Goal: Task Accomplishment & Management: Manage account settings

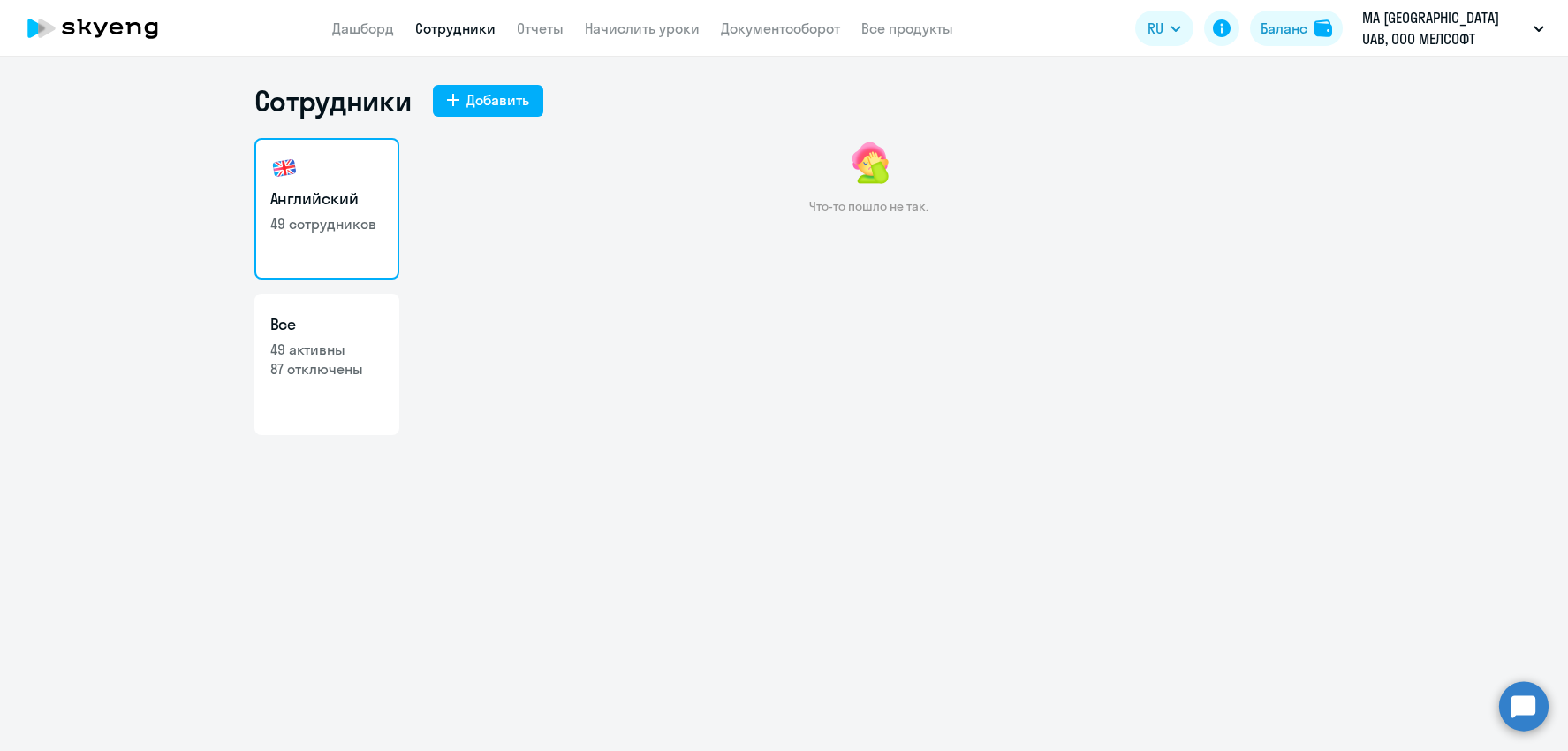
click at [325, 198] on h3 "Английский" at bounding box center [326, 199] width 113 height 23
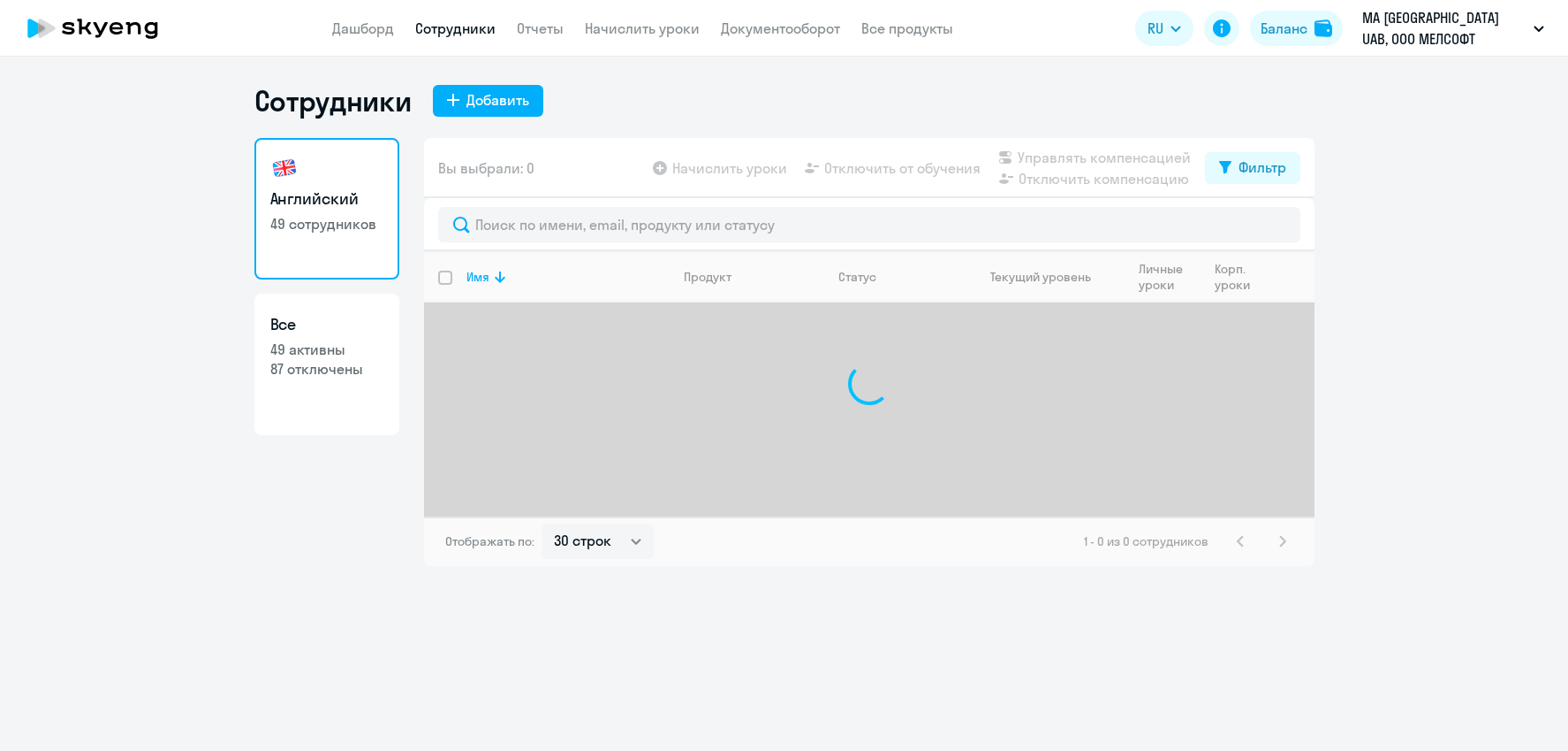
select select "30"
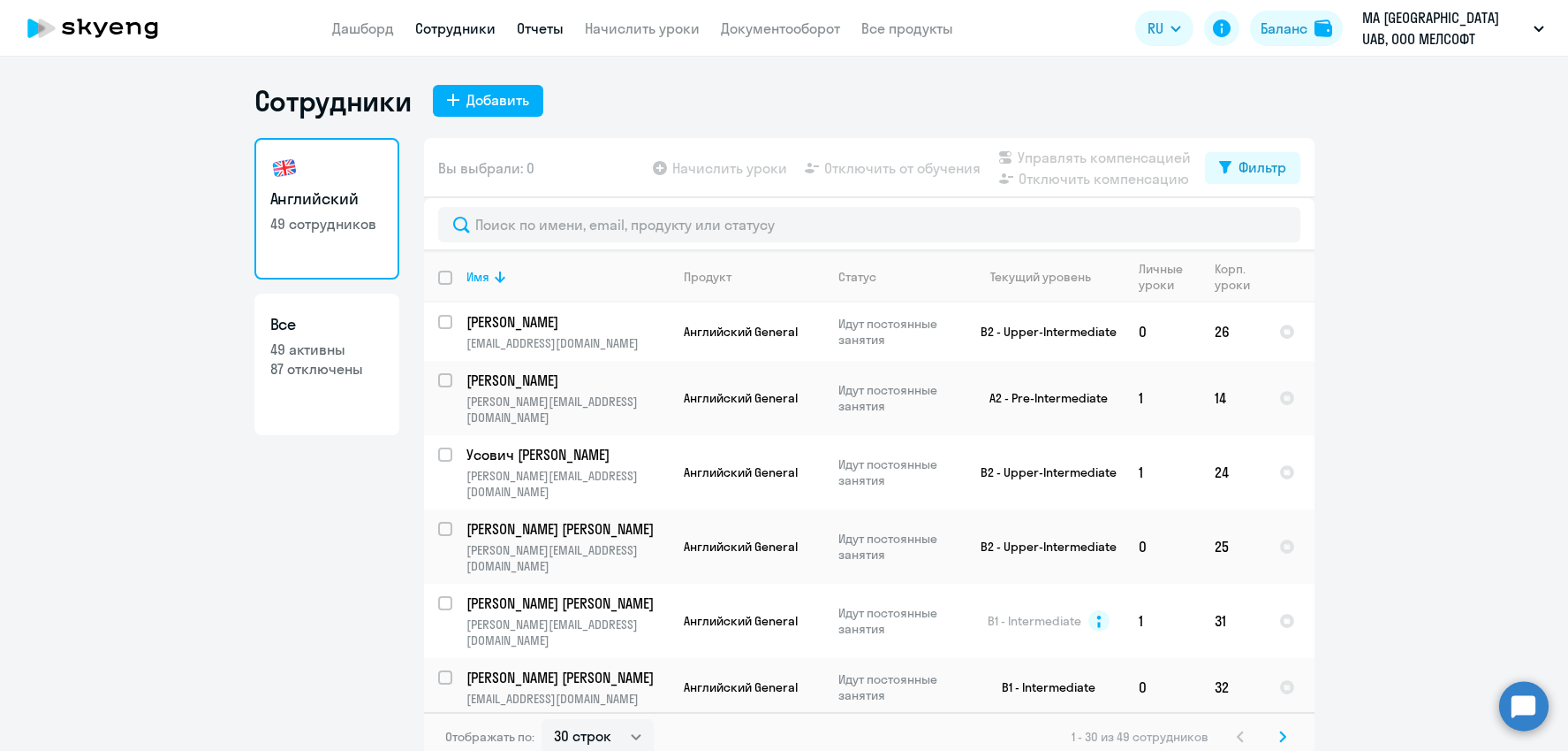
click at [543, 29] on link "Отчеты" at bounding box center [540, 28] width 47 height 18
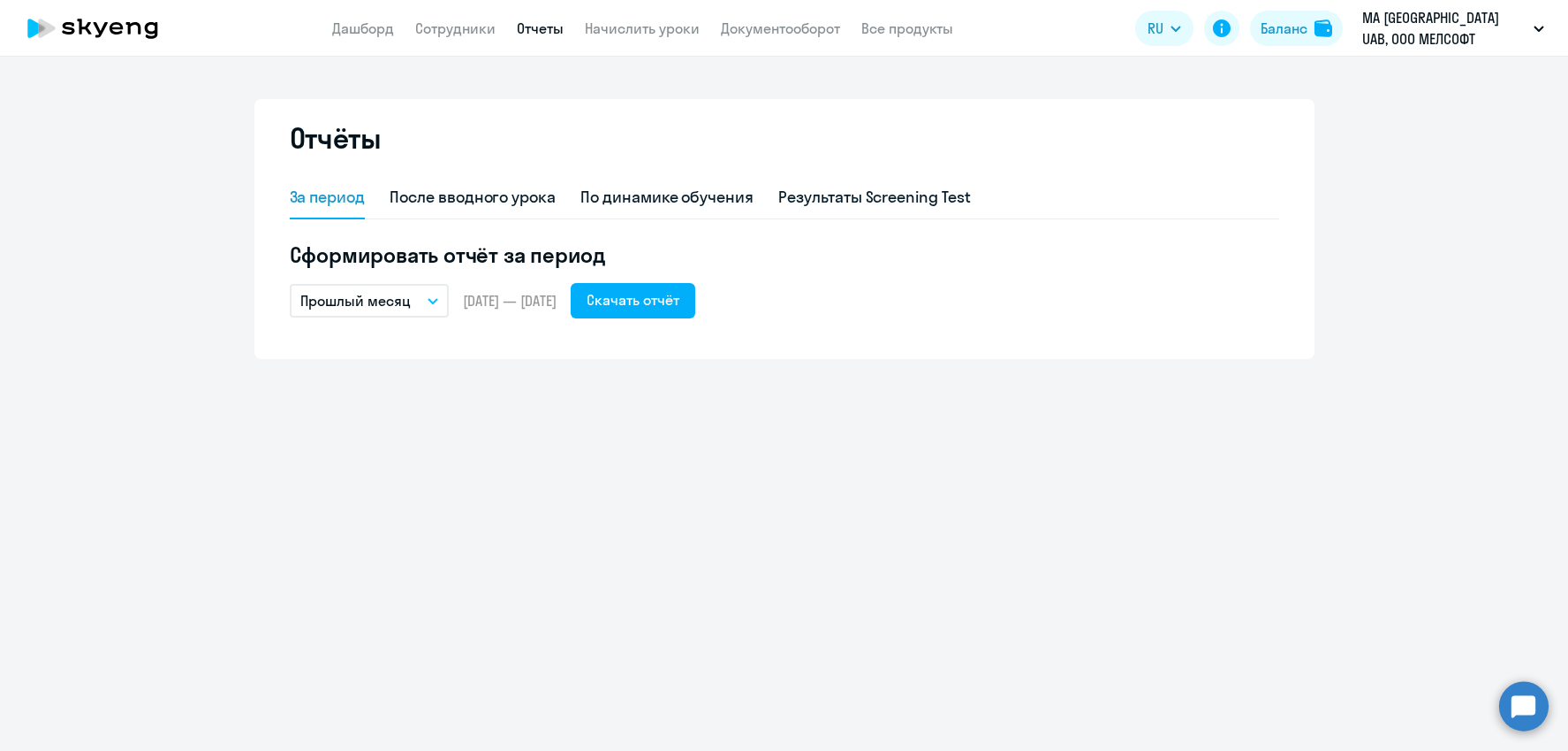
click at [427, 304] on button "Прошлый месяц" at bounding box center [368, 301] width 159 height 34
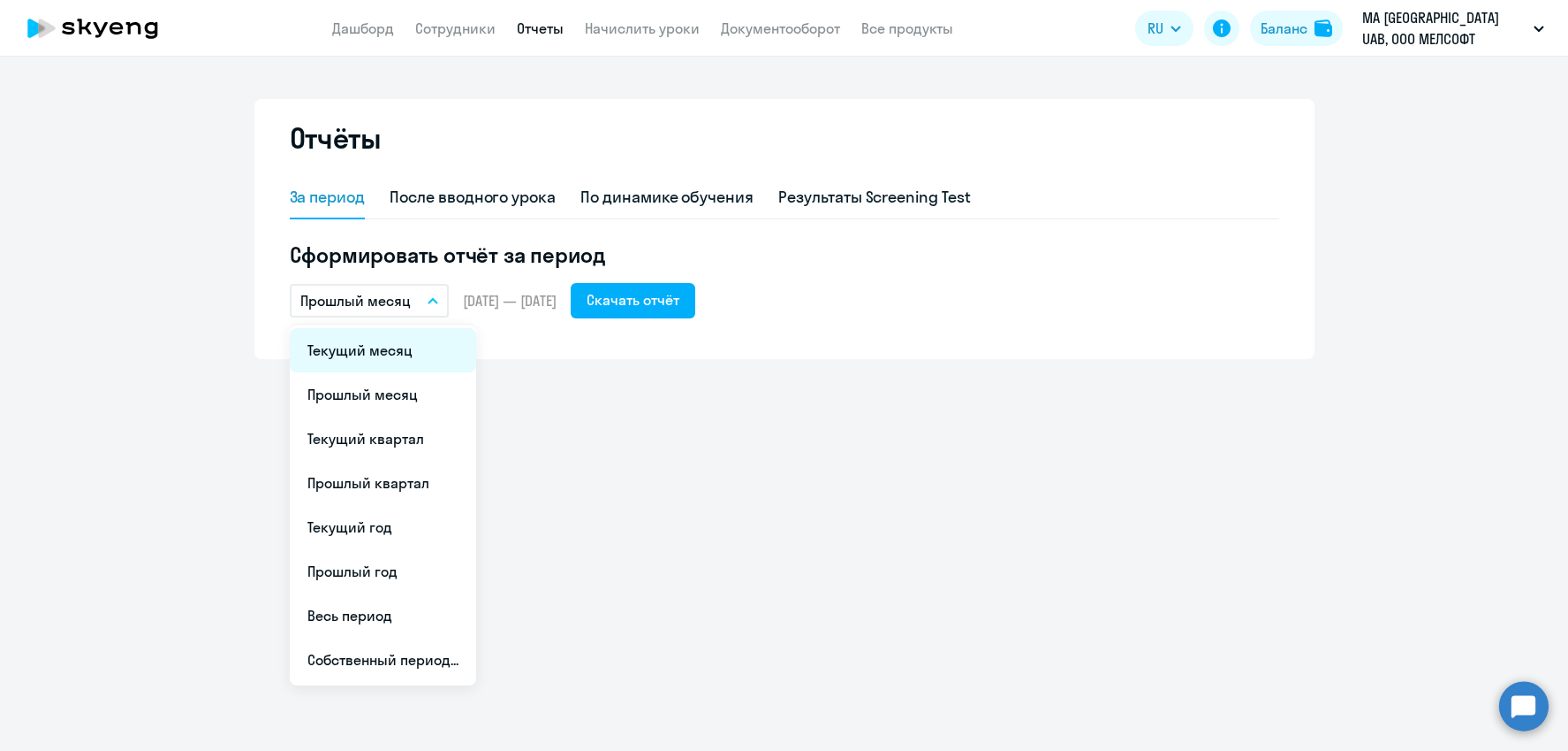
click at [398, 343] on li "Текущий месяц" at bounding box center [382, 350] width 187 height 44
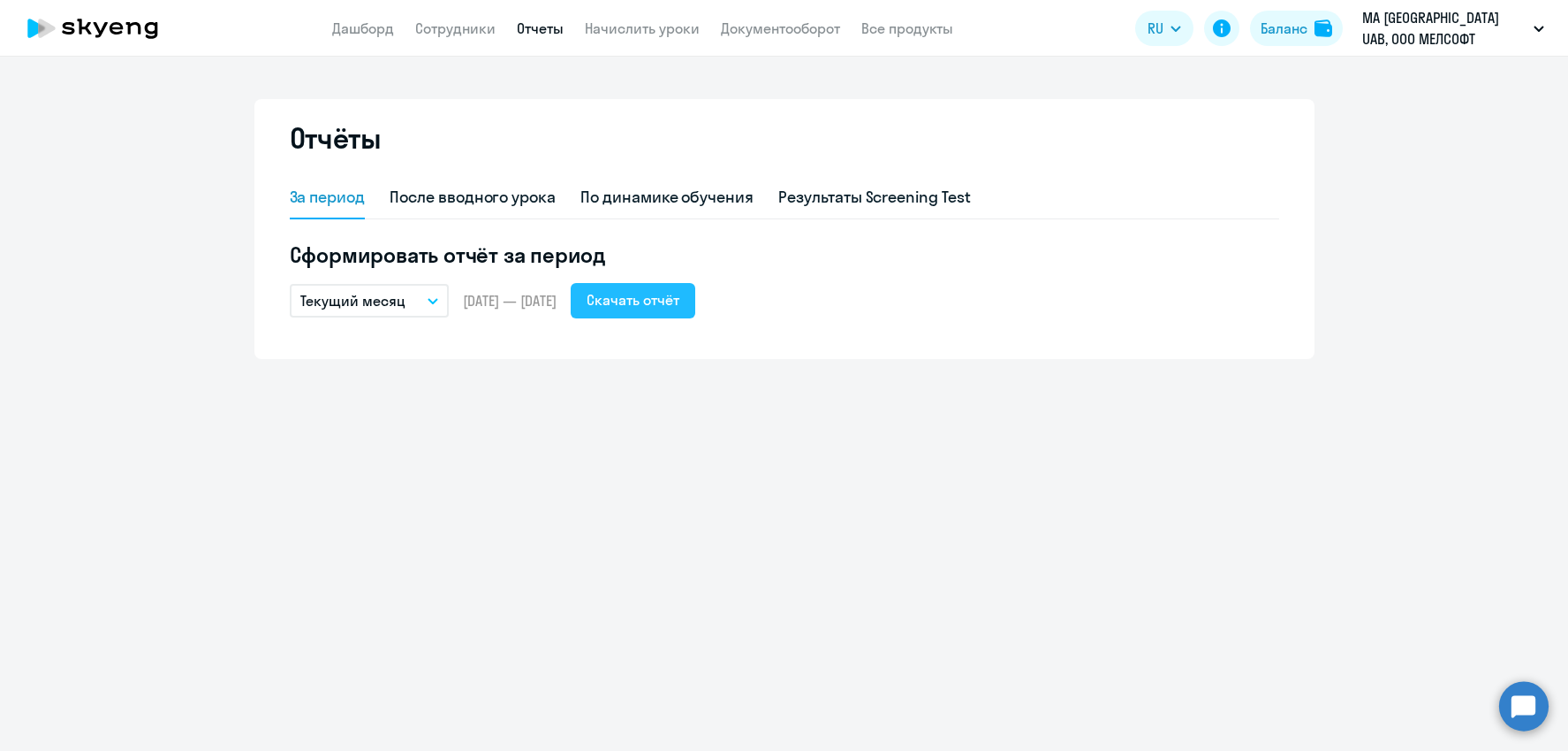
click at [680, 301] on div "Скачать отчёт" at bounding box center [633, 300] width 93 height 21
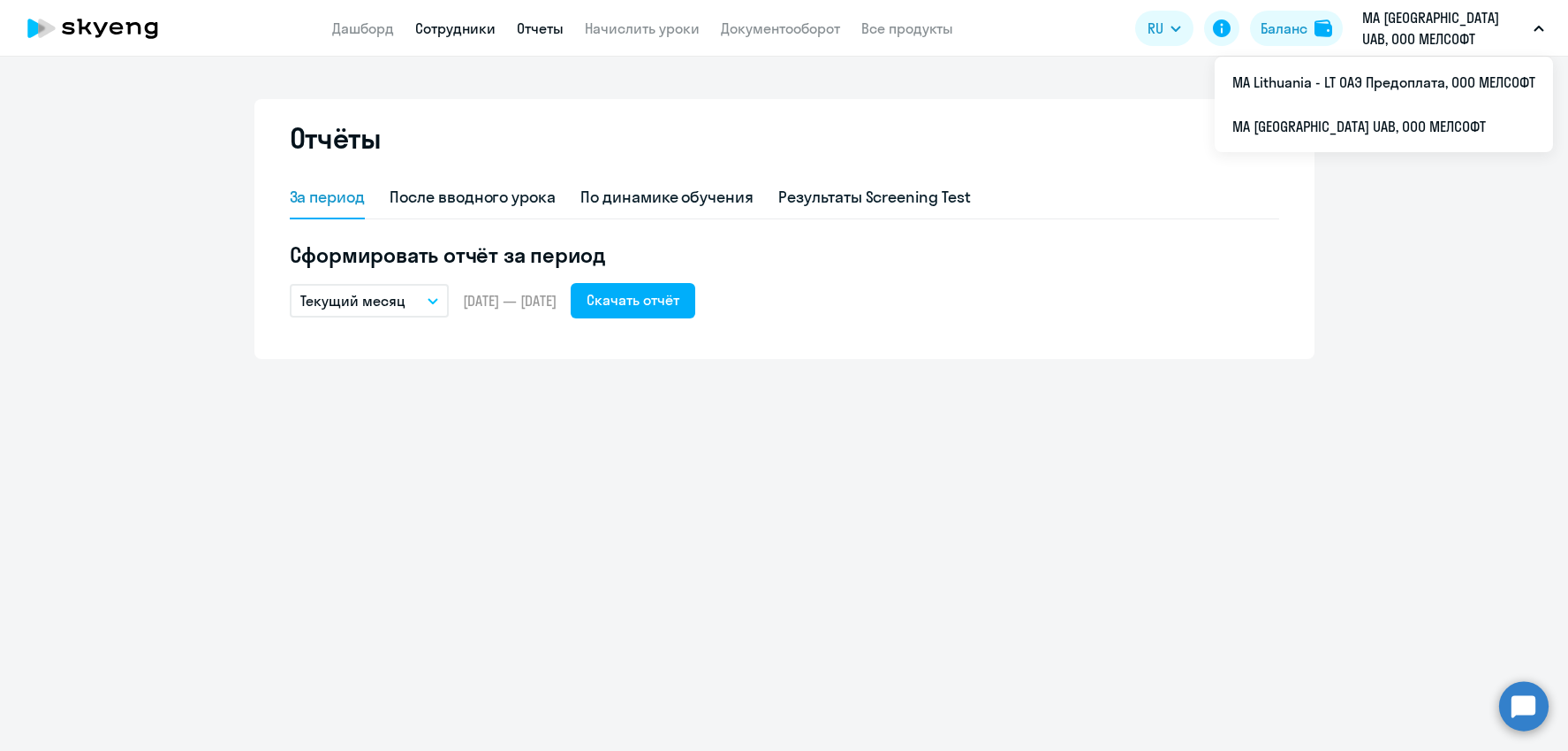
click at [481, 18] on app-menu-item-link "Сотрудники" at bounding box center [455, 29] width 81 height 22
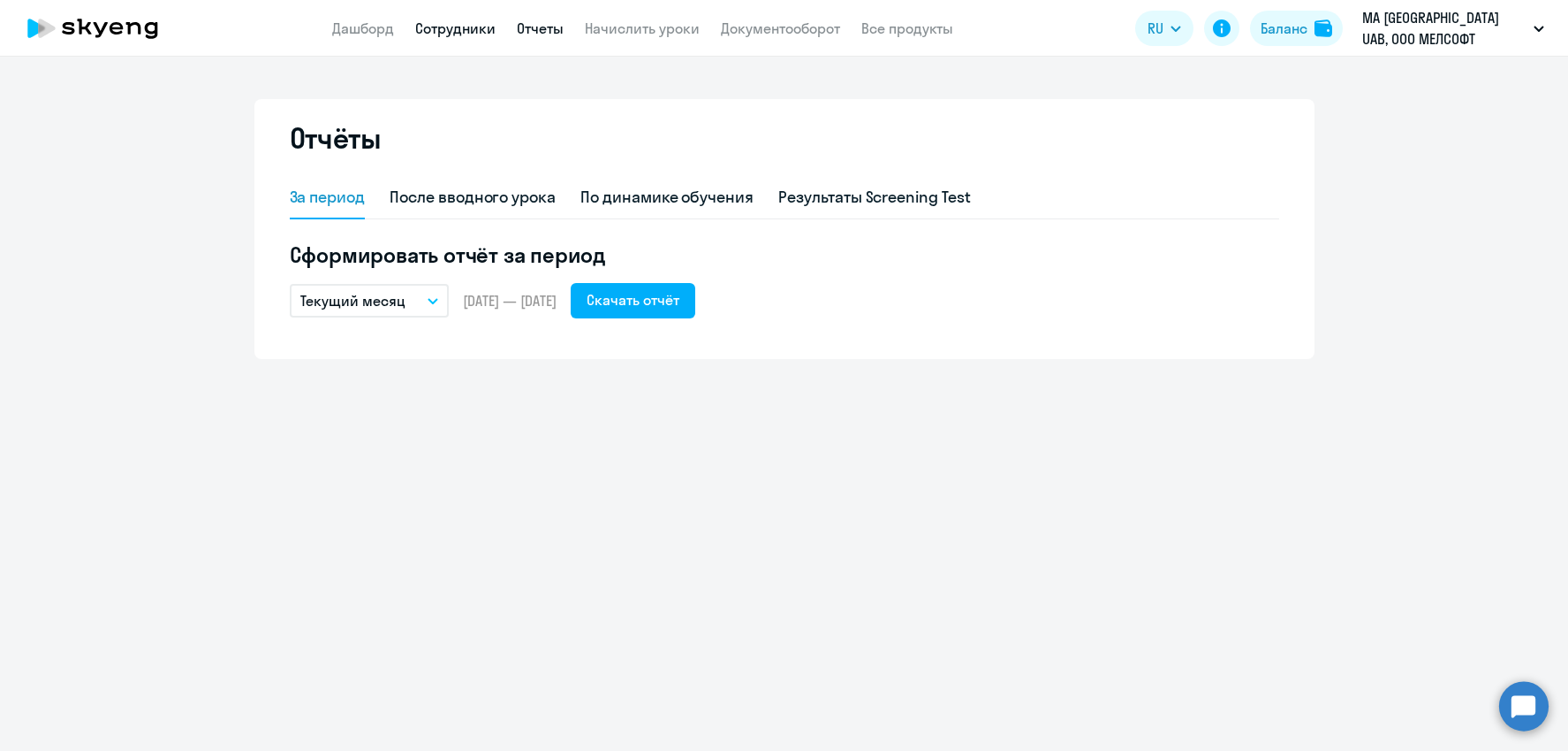
click at [477, 21] on link "Сотрудники" at bounding box center [455, 28] width 81 height 18
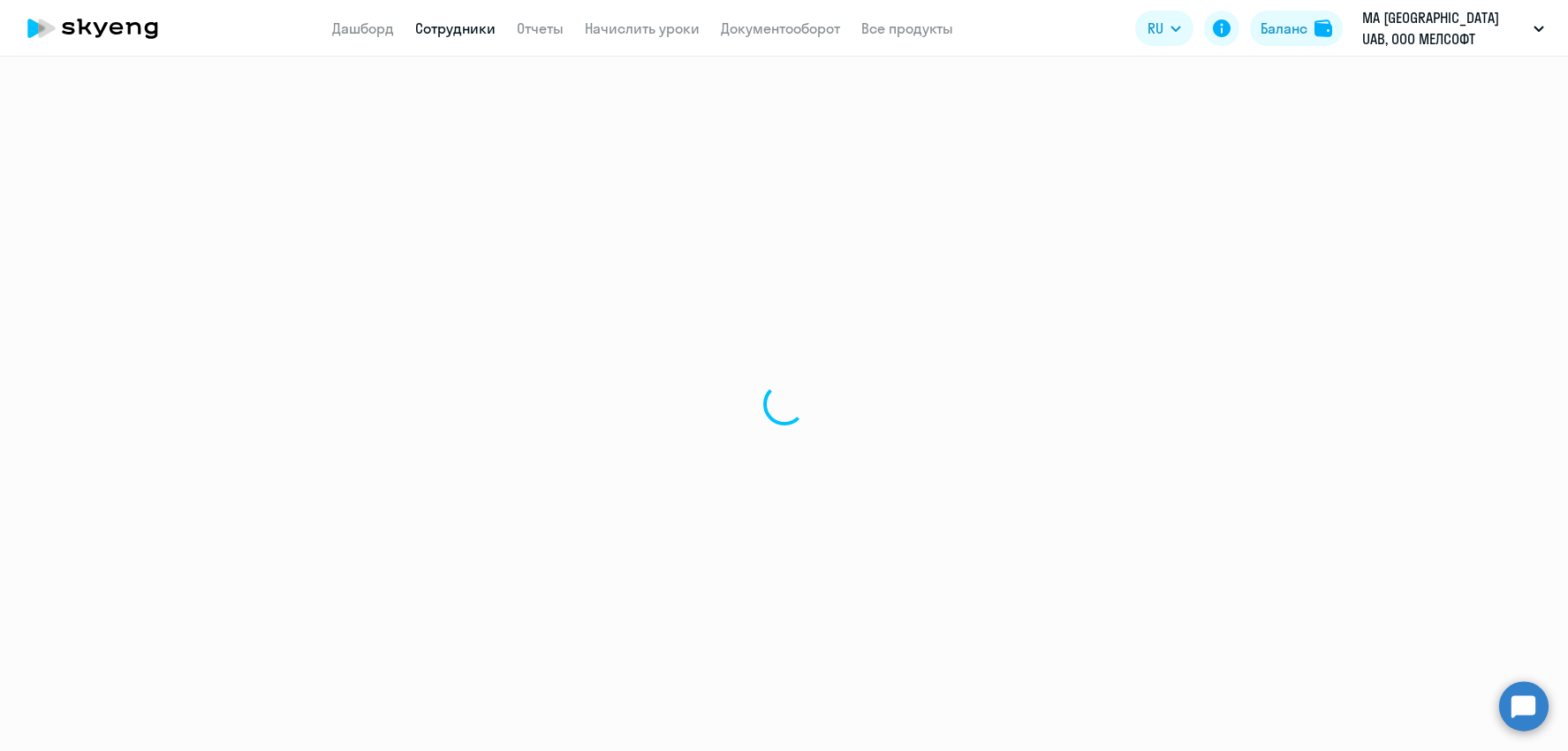
select select "30"
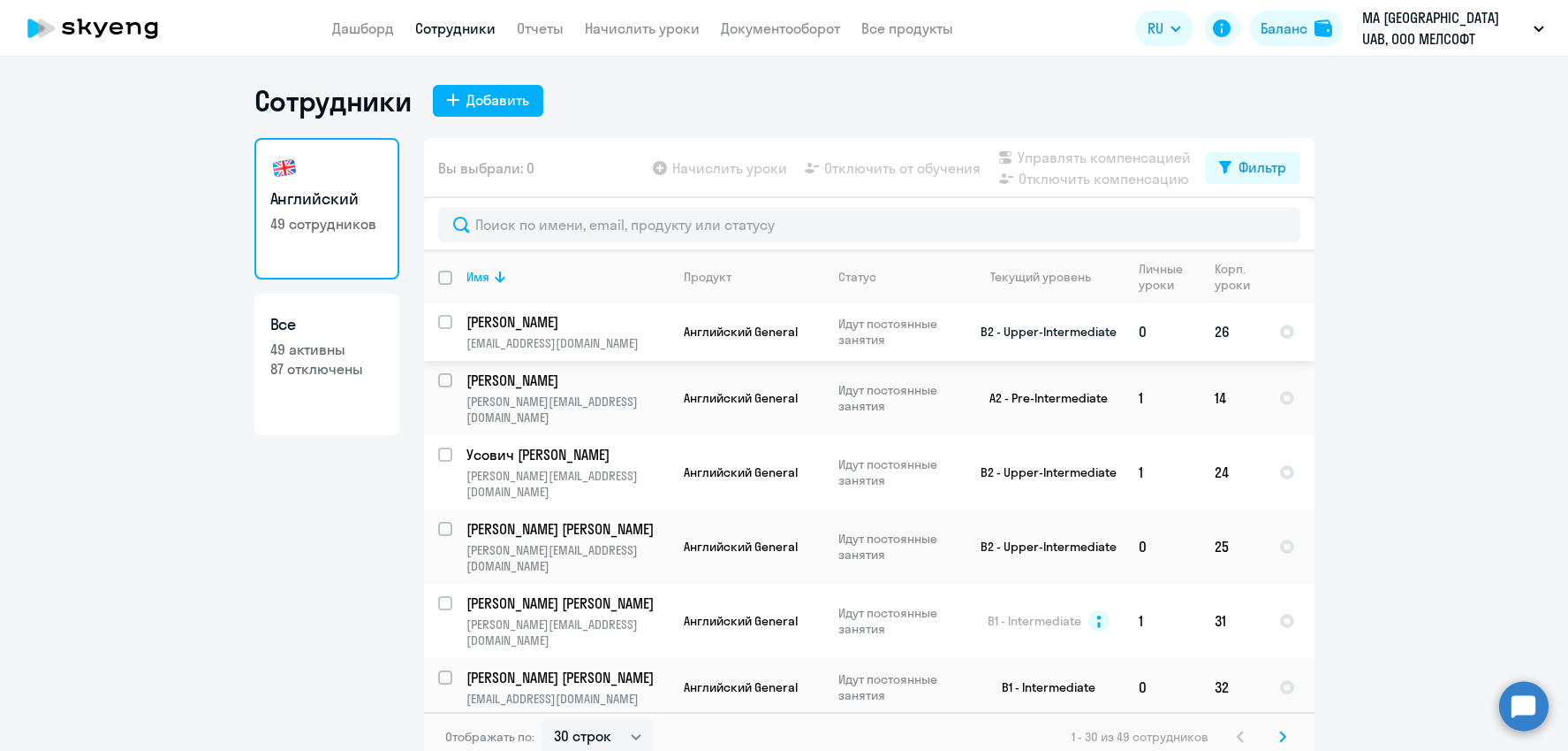
click at [445, 320] on input "select row 16242499" at bounding box center [455, 332] width 35 height 35
checkbox input "true"
click at [882, 166] on span "Отключить от обучения" at bounding box center [902, 168] width 157 height 21
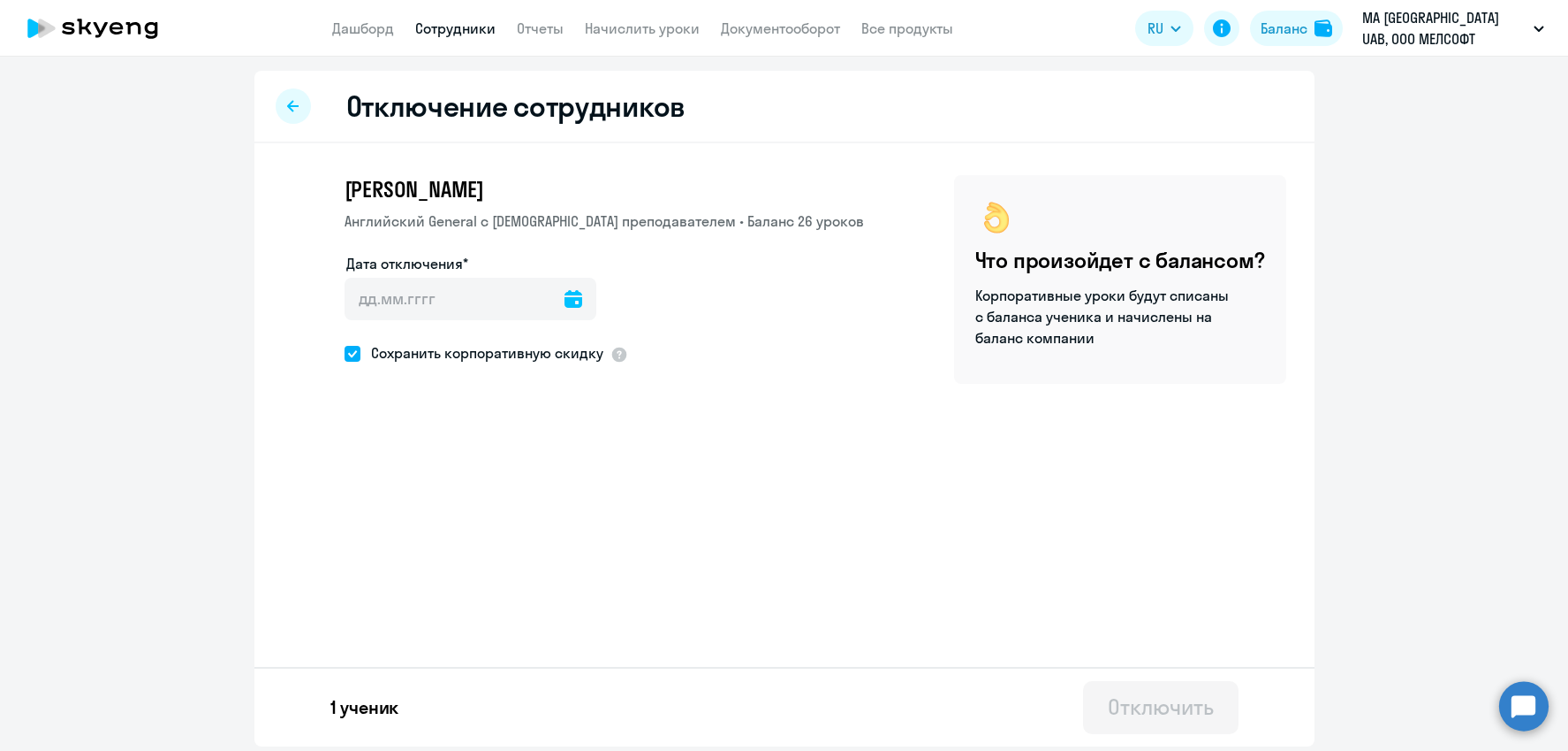
click at [565, 291] on icon at bounding box center [574, 299] width 18 height 18
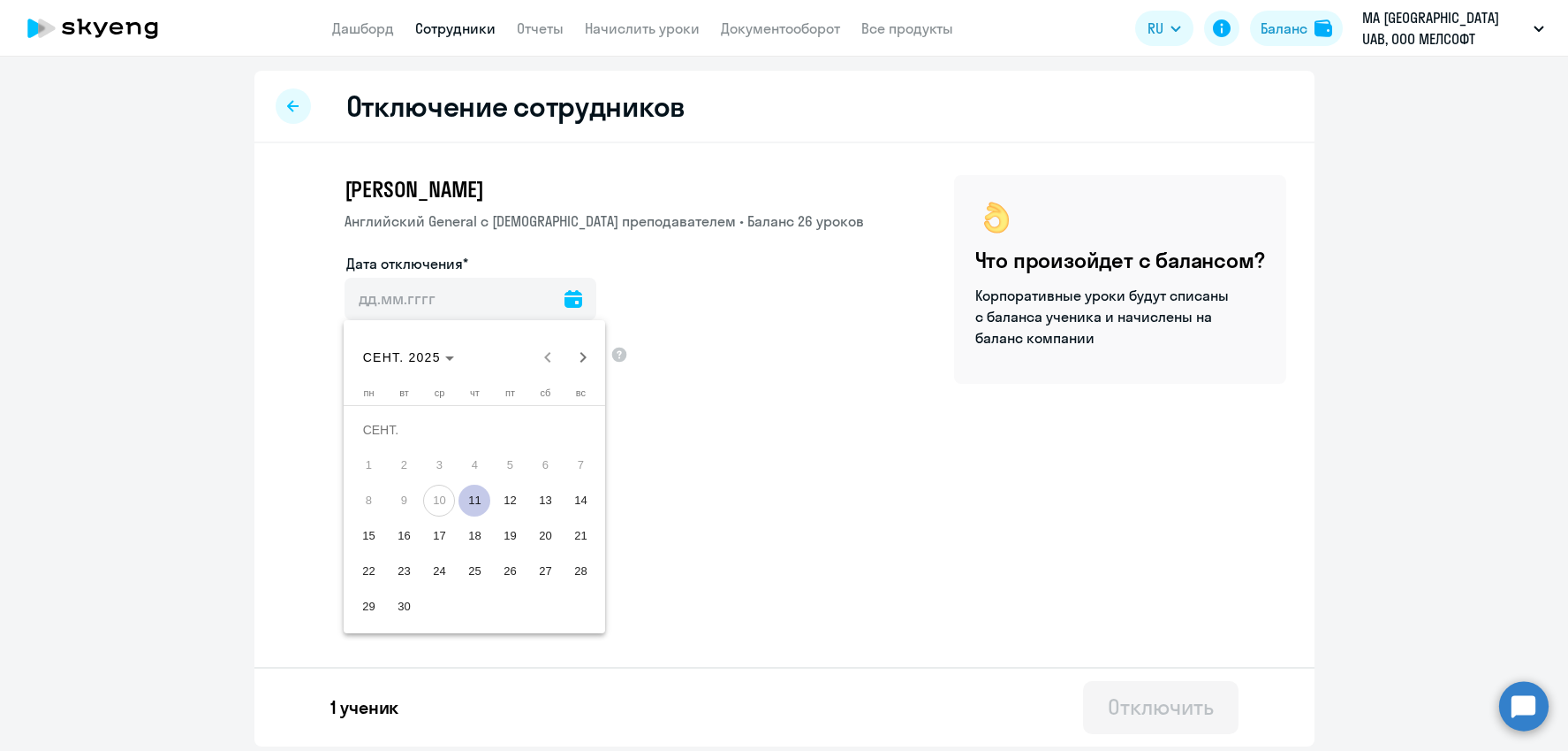
click at [479, 505] on span "11" at bounding box center [474, 500] width 32 height 32
type input "[DATE]"
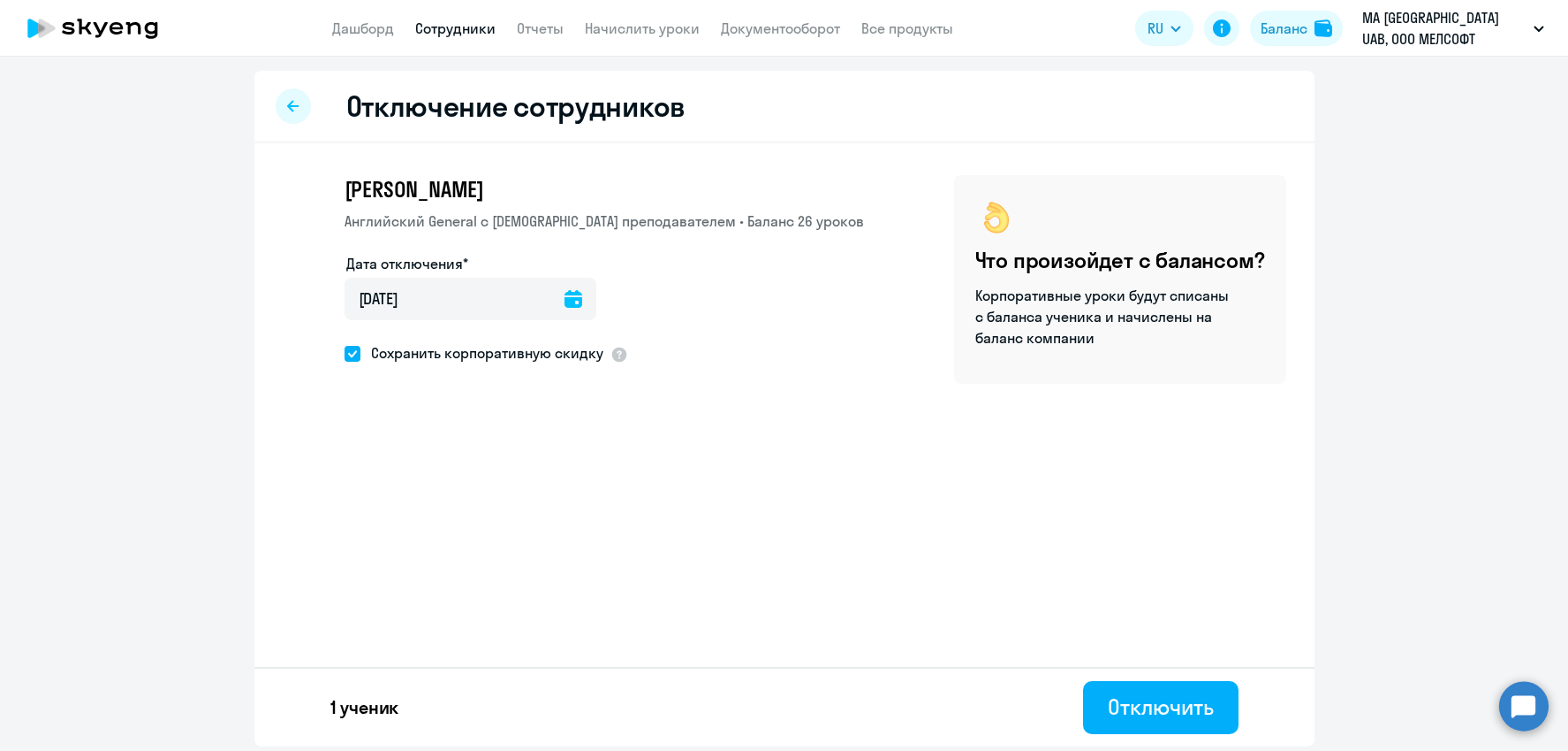
click at [352, 356] on span at bounding box center [352, 354] width 16 height 16
click at [344, 354] on input "Сохранить корпоративную скидку" at bounding box center [343, 353] width 1 height 1
checkbox input "false"
click at [1171, 716] on div "Отключить" at bounding box center [1160, 706] width 105 height 28
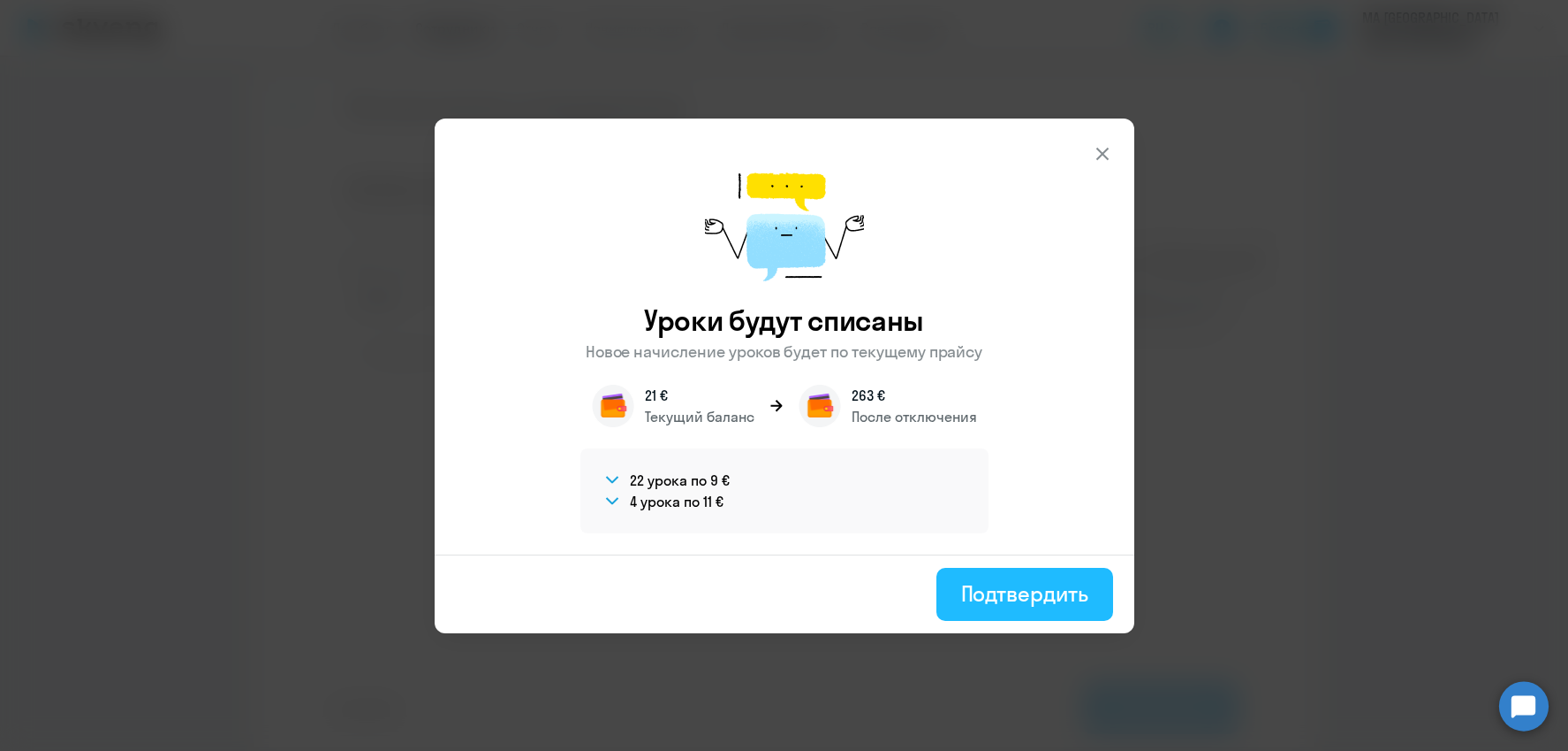
click at [1028, 596] on div "Подтвердить" at bounding box center [1024, 593] width 127 height 28
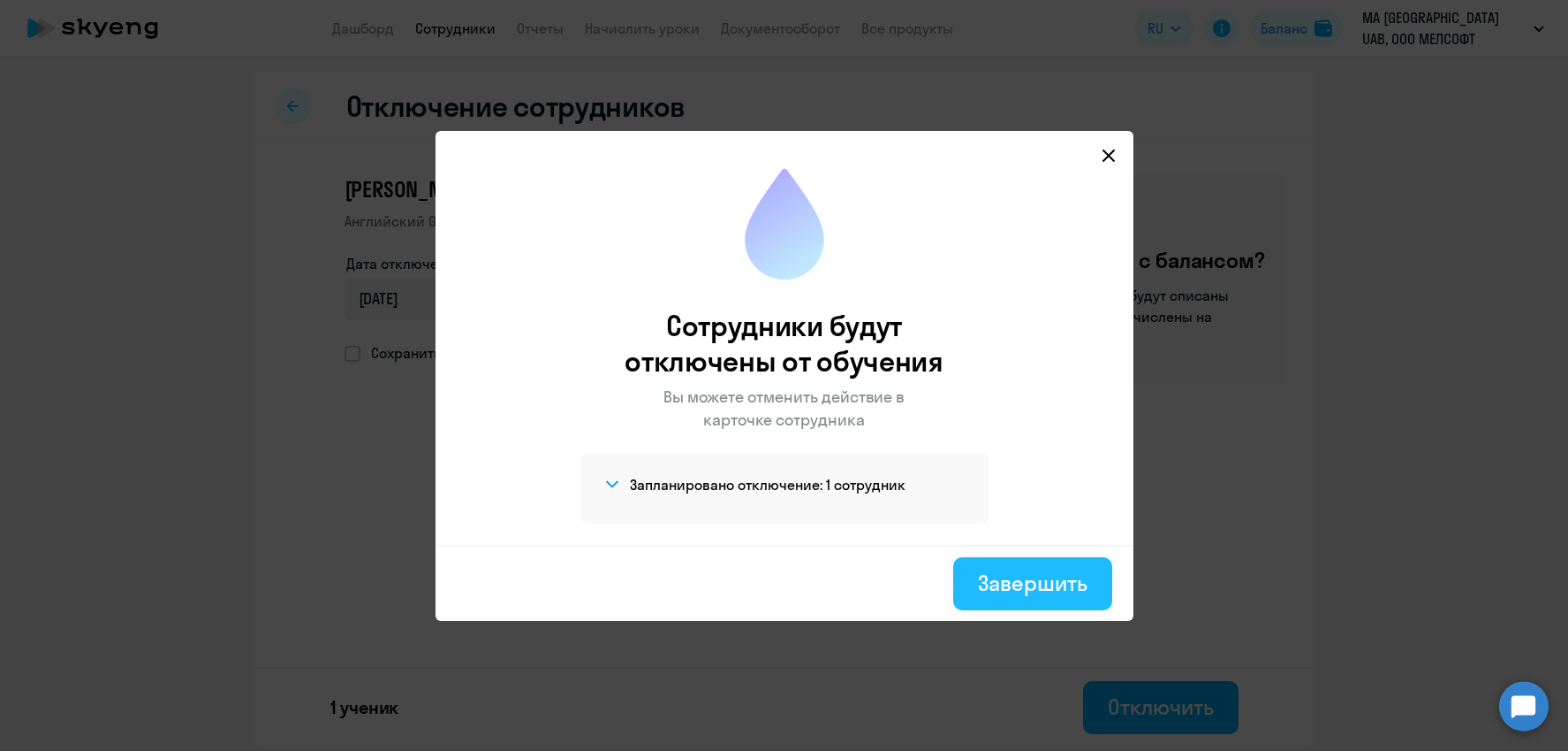
click at [1013, 582] on div "Завершить" at bounding box center [1032, 582] width 109 height 28
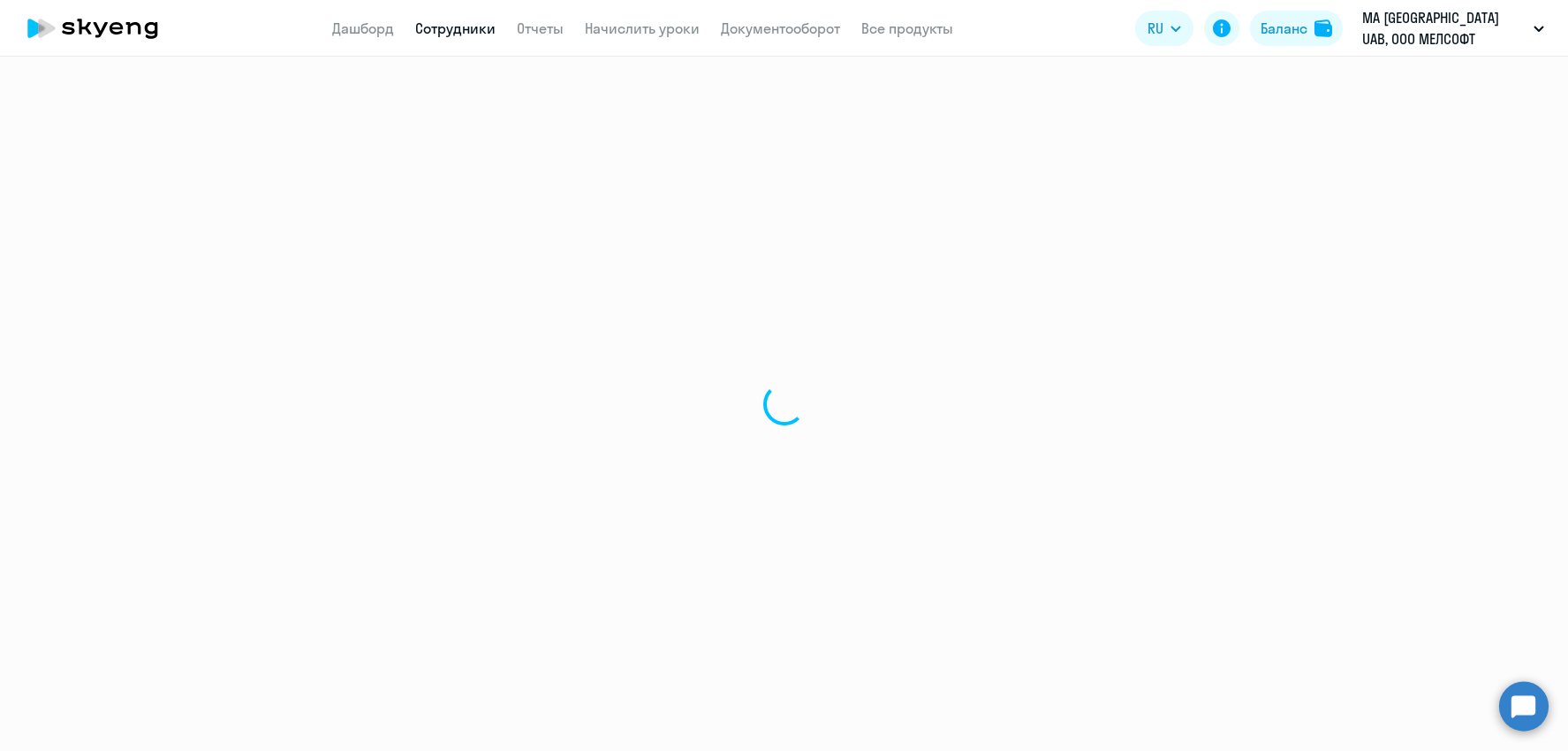
select select "30"
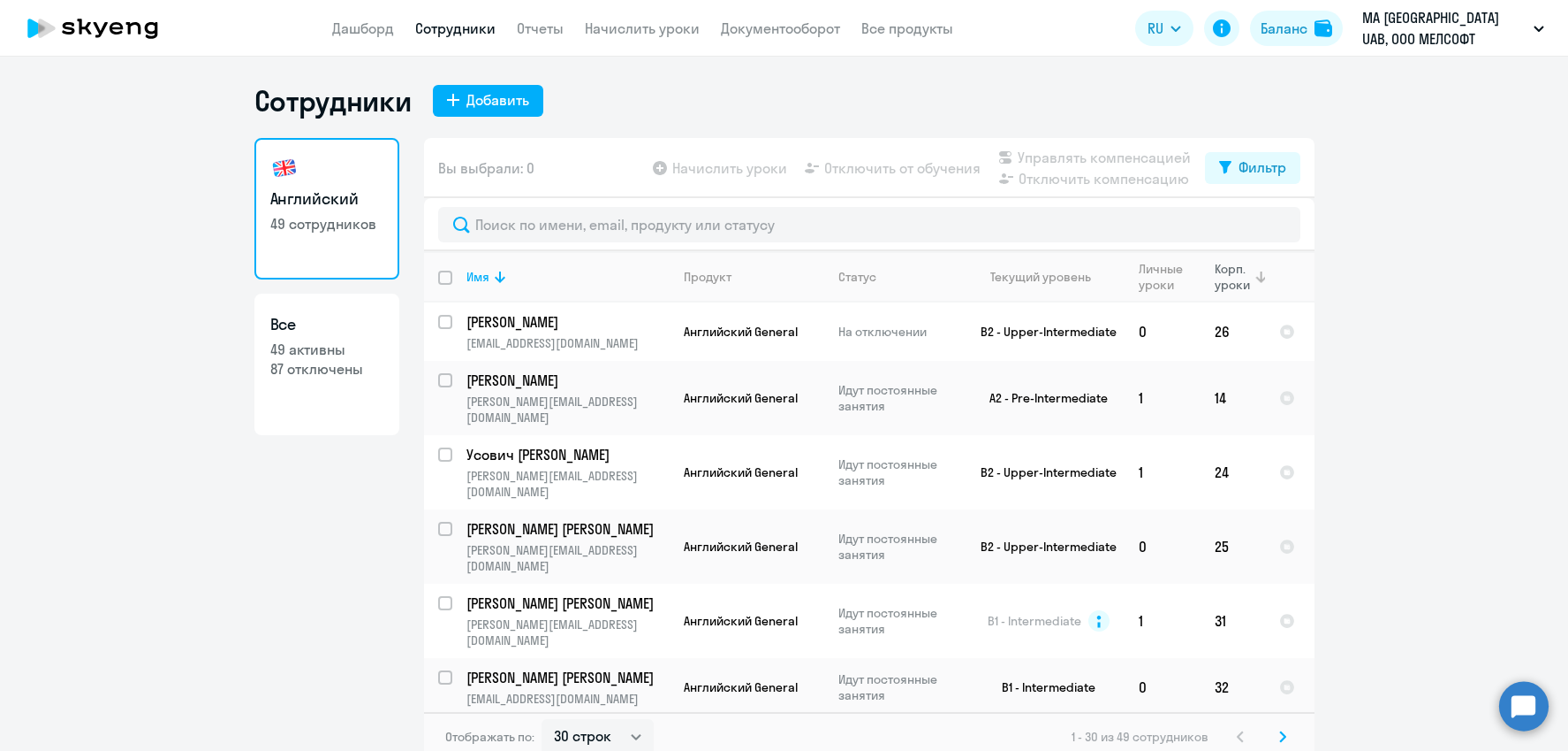
click at [1232, 276] on div "Корп. уроки" at bounding box center [1234, 277] width 38 height 32
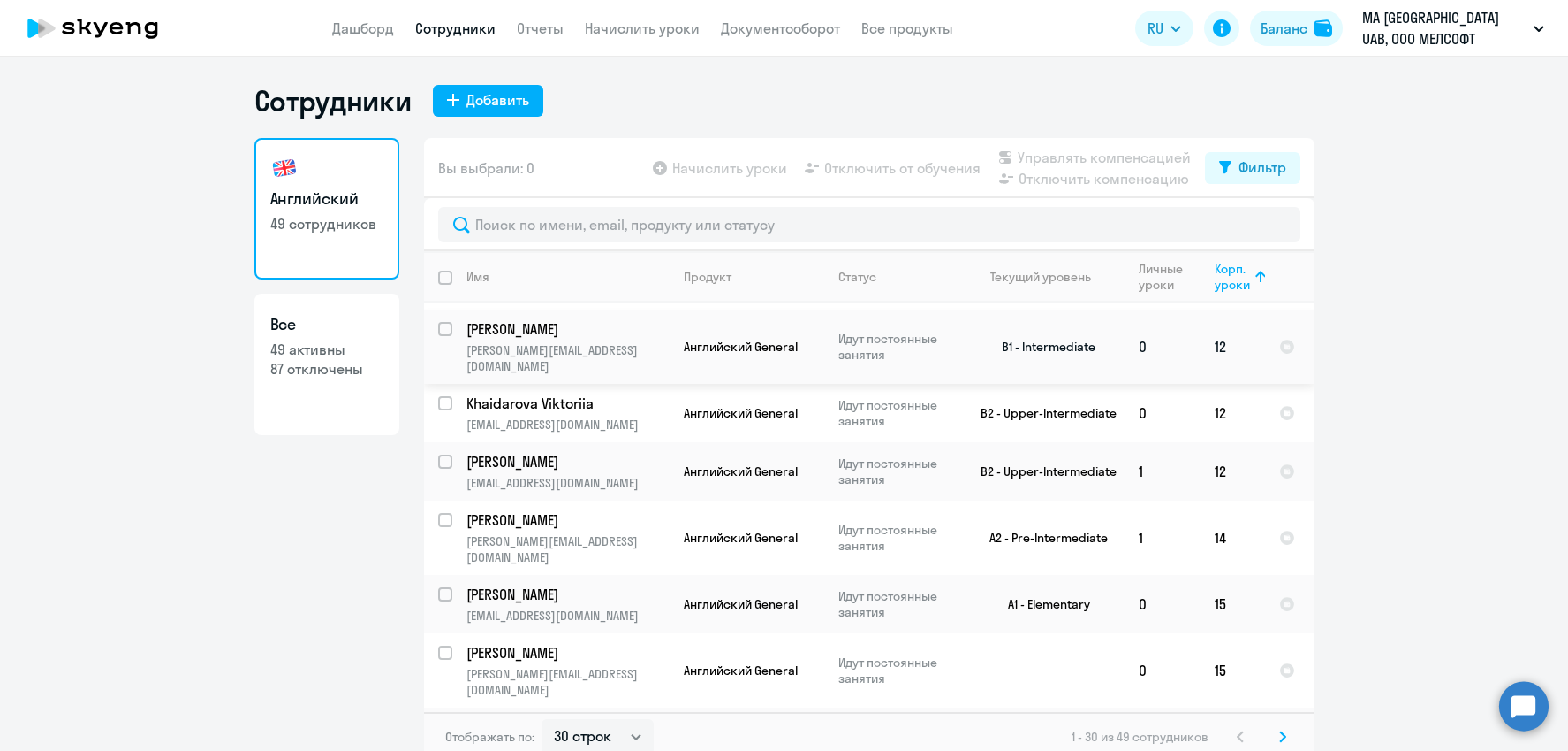
scroll to position [58, 0]
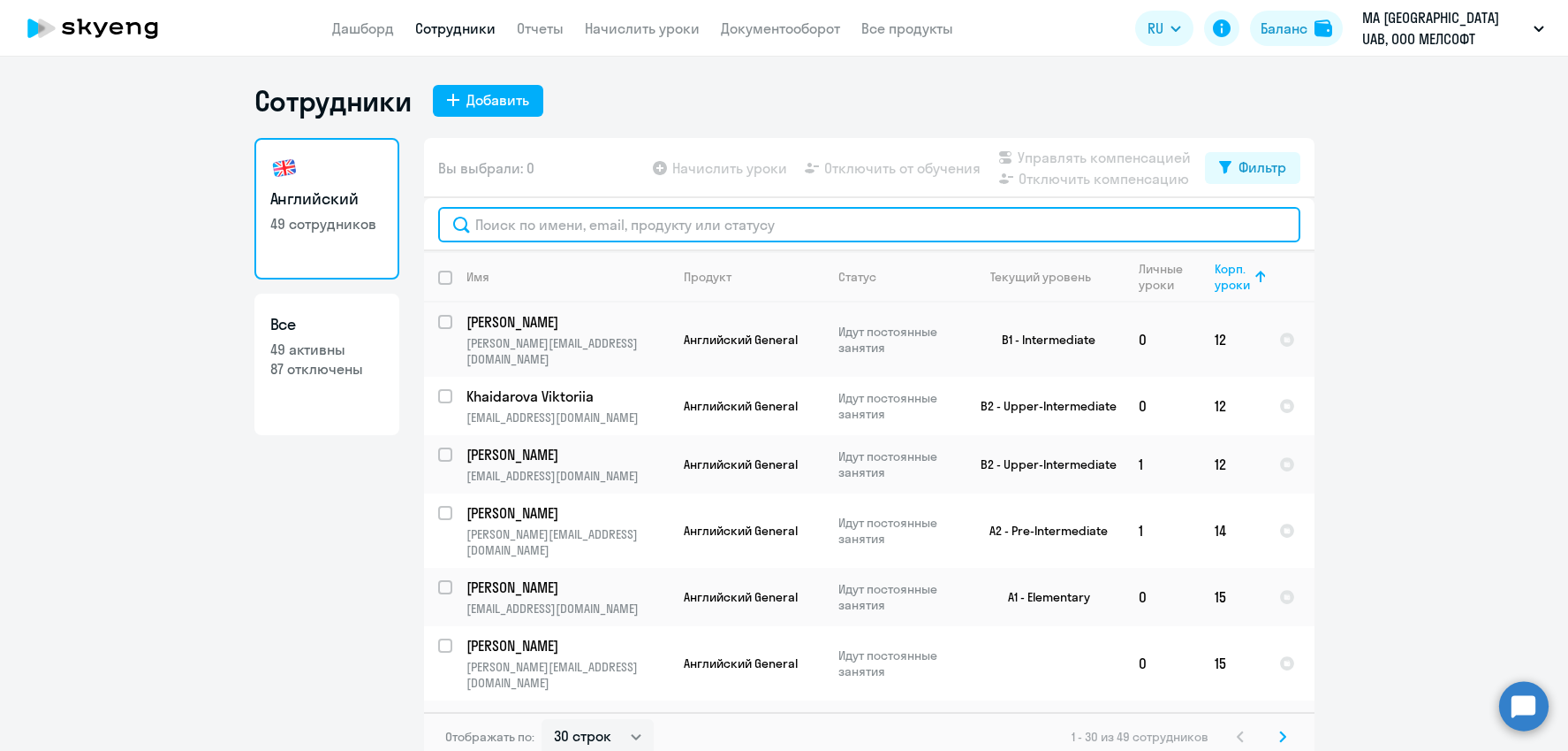
click at [596, 208] on input "text" at bounding box center [869, 224] width 862 height 35
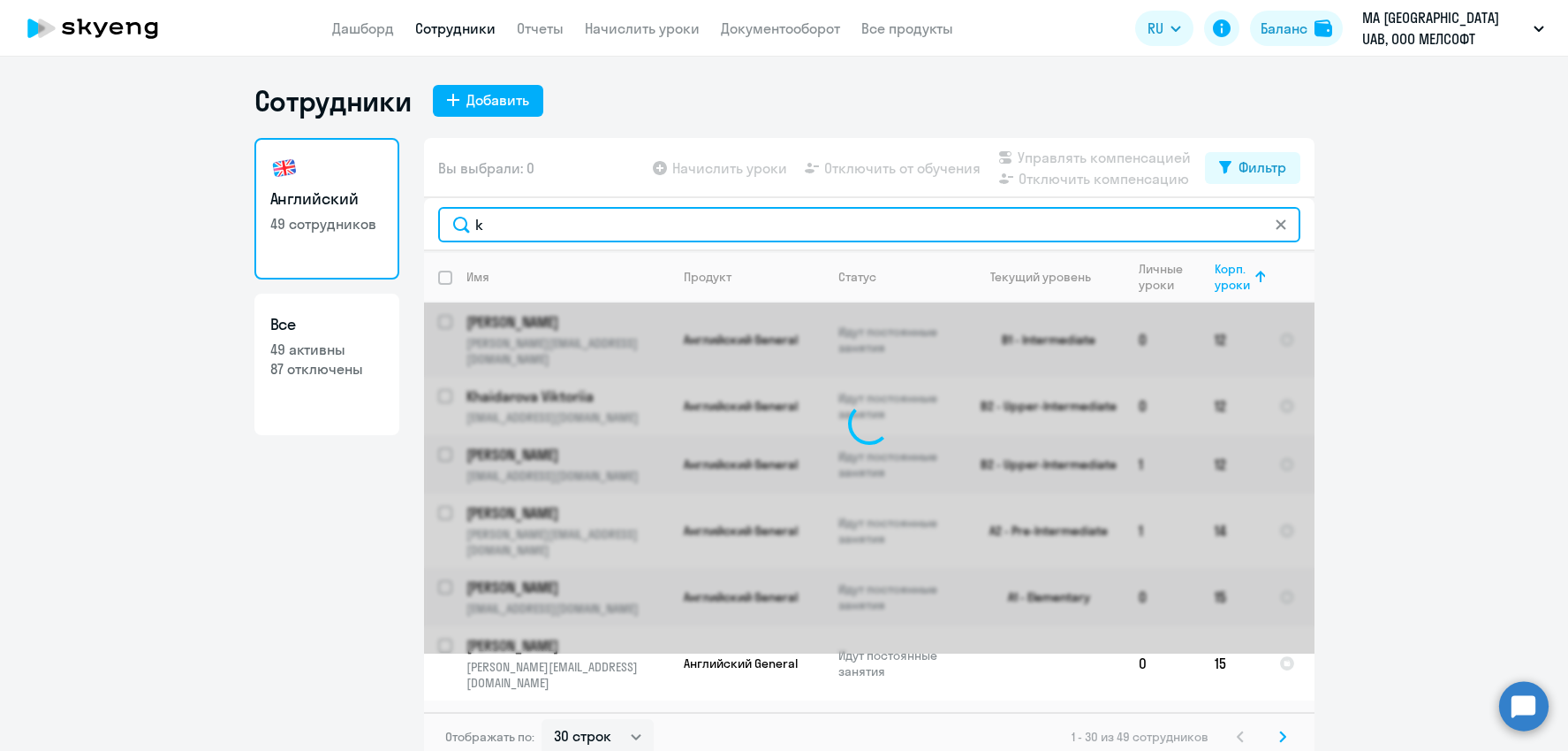
scroll to position [0, 0]
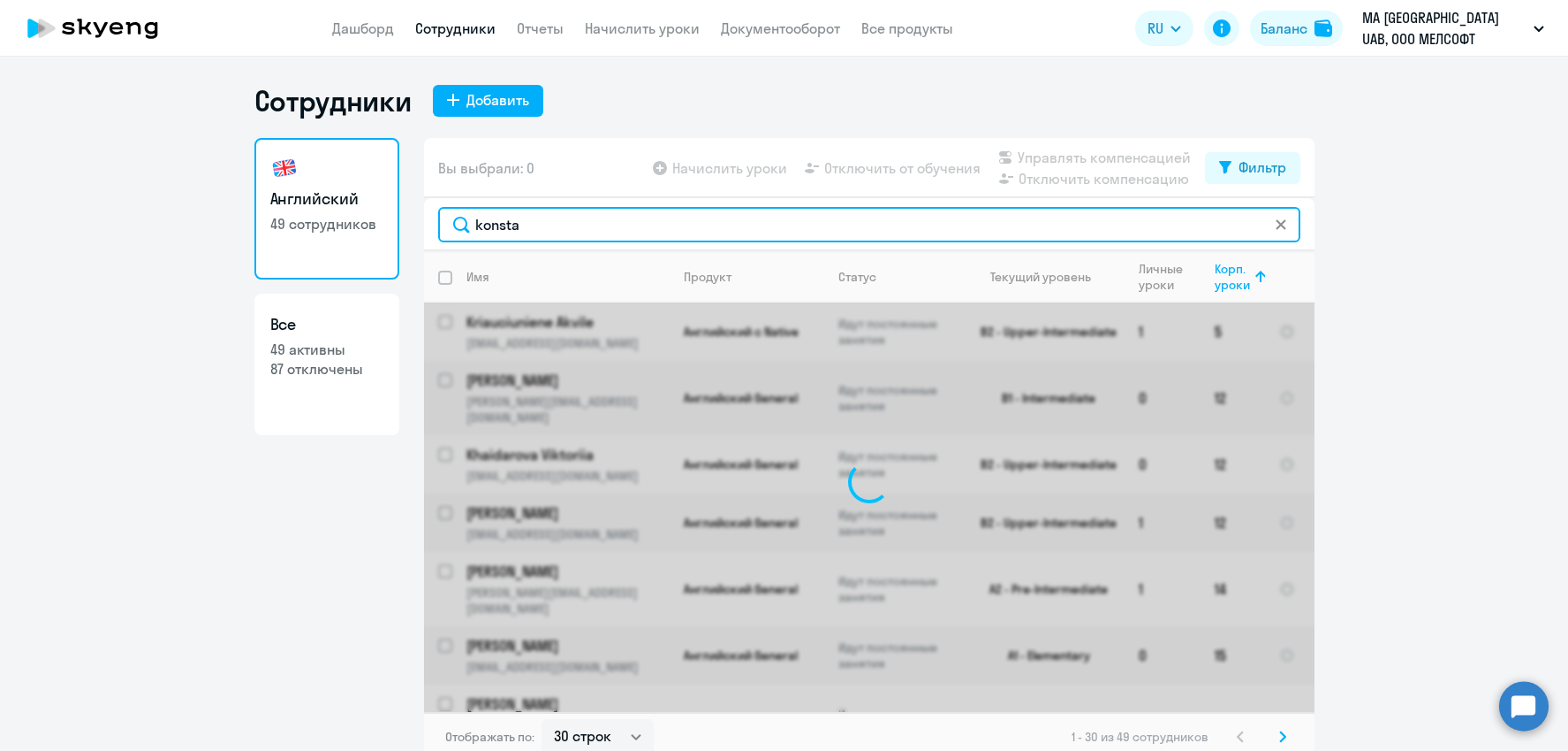
type input "konstan"
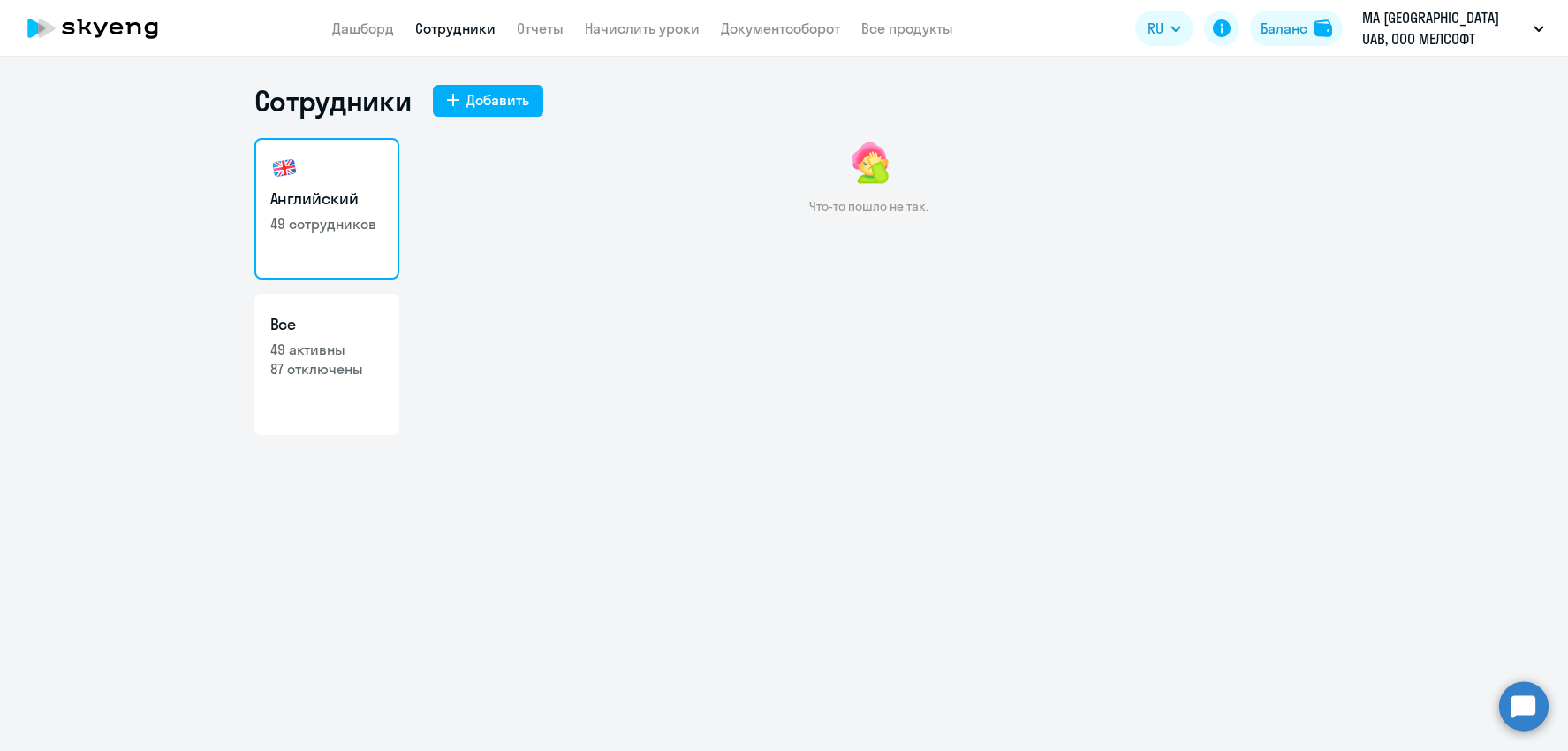
click at [340, 193] on h3 "Английский" at bounding box center [326, 199] width 113 height 23
click at [436, 33] on link "Сотрудники" at bounding box center [455, 28] width 81 height 18
click at [343, 174] on link "Английский 49 сотрудников" at bounding box center [326, 209] width 145 height 142
click at [467, 26] on link "Сотрудники" at bounding box center [455, 28] width 81 height 18
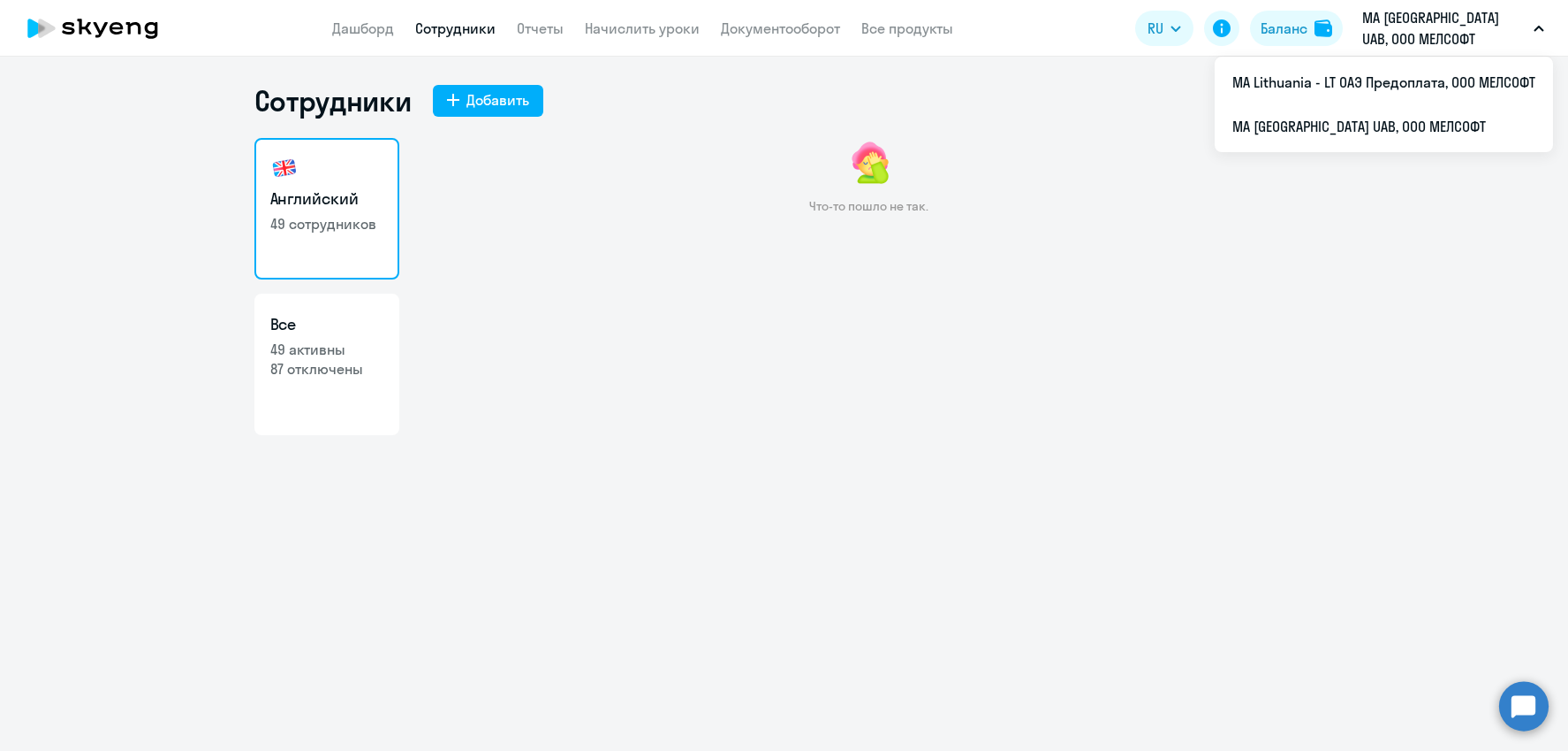
click at [447, 30] on link "Сотрудники" at bounding box center [455, 28] width 81 height 18
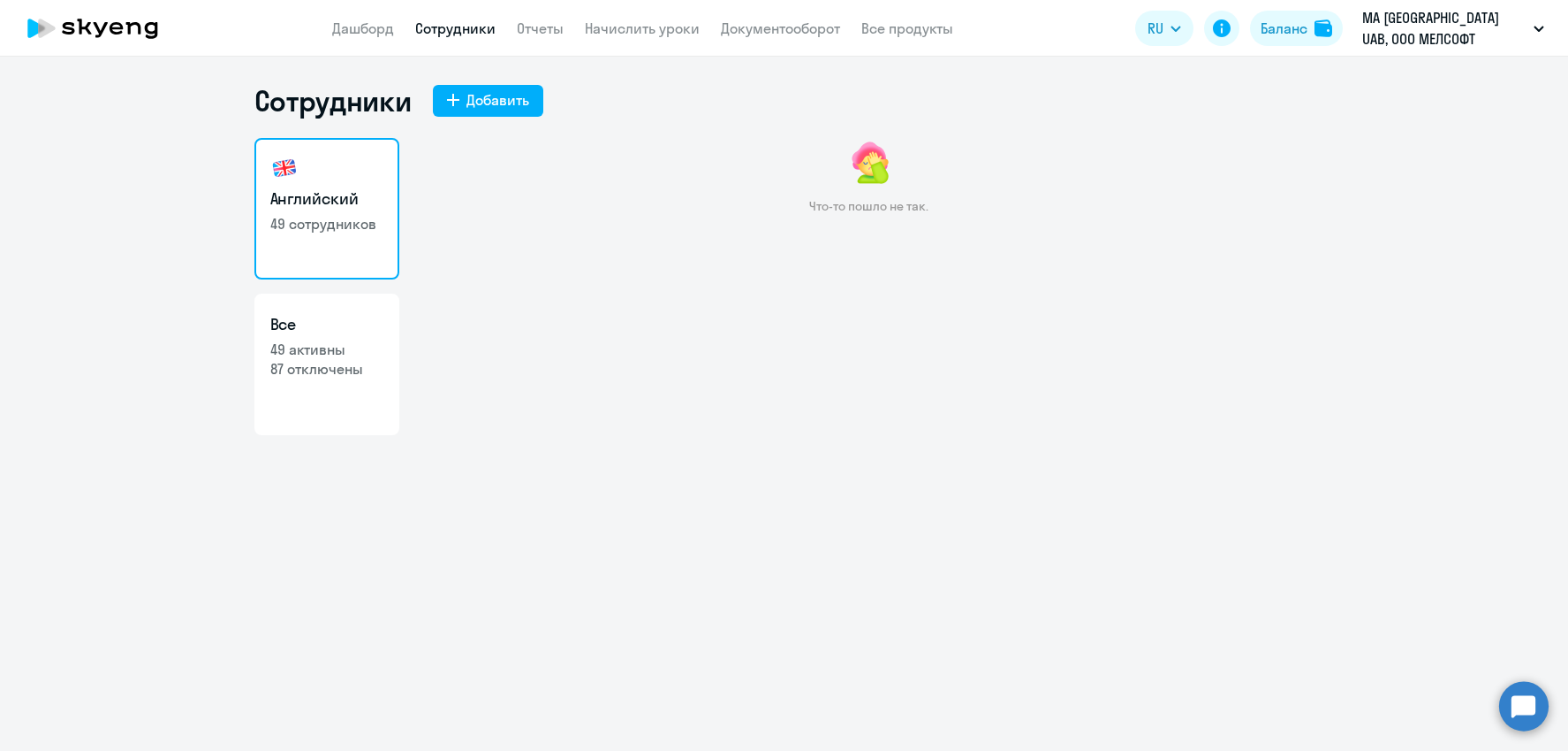
click at [464, 24] on link "Сотрудники" at bounding box center [455, 28] width 81 height 18
click at [313, 188] on h3 "Английский" at bounding box center [326, 199] width 113 height 23
click at [351, 27] on link "Дашборд" at bounding box center [363, 28] width 62 height 18
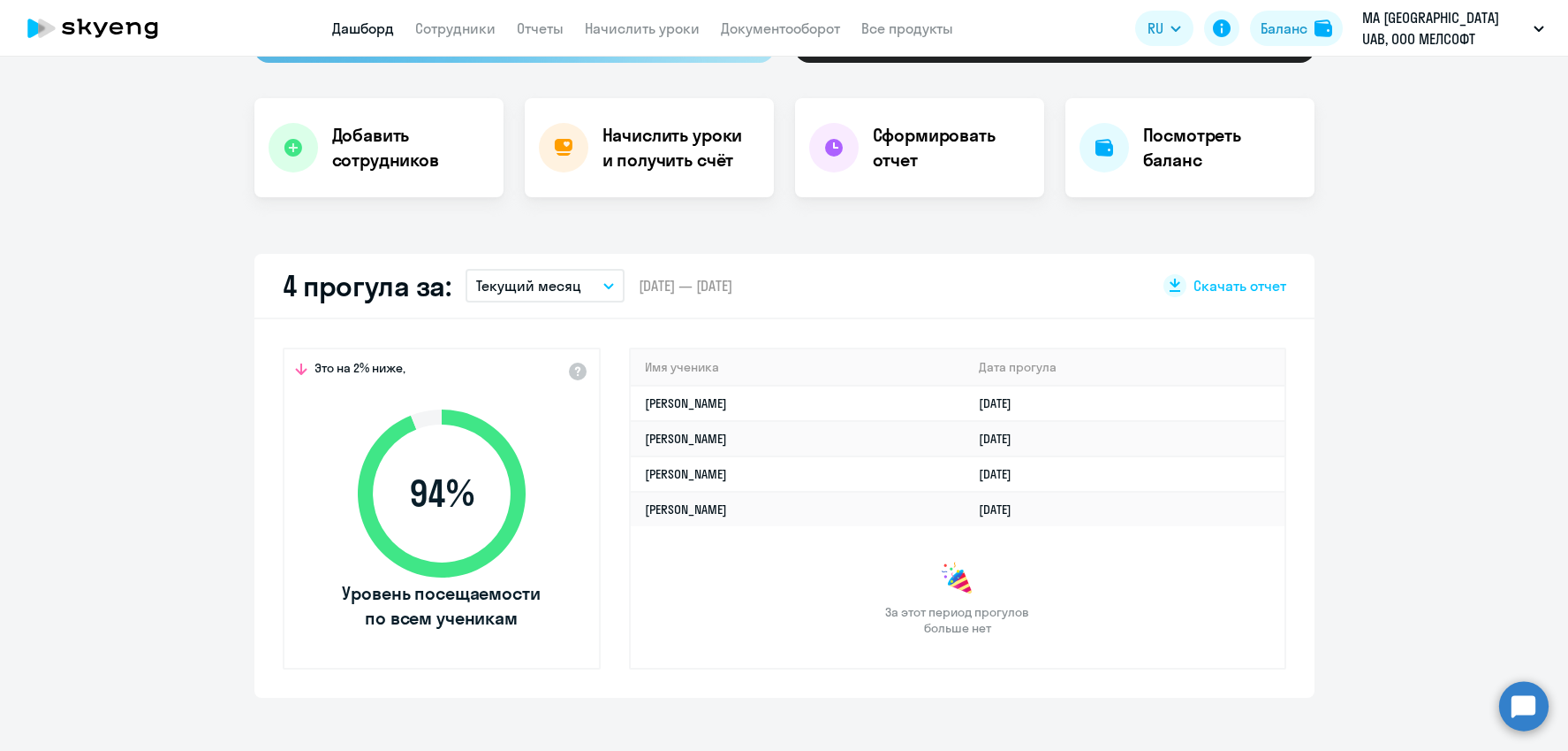
scroll to position [284, 0]
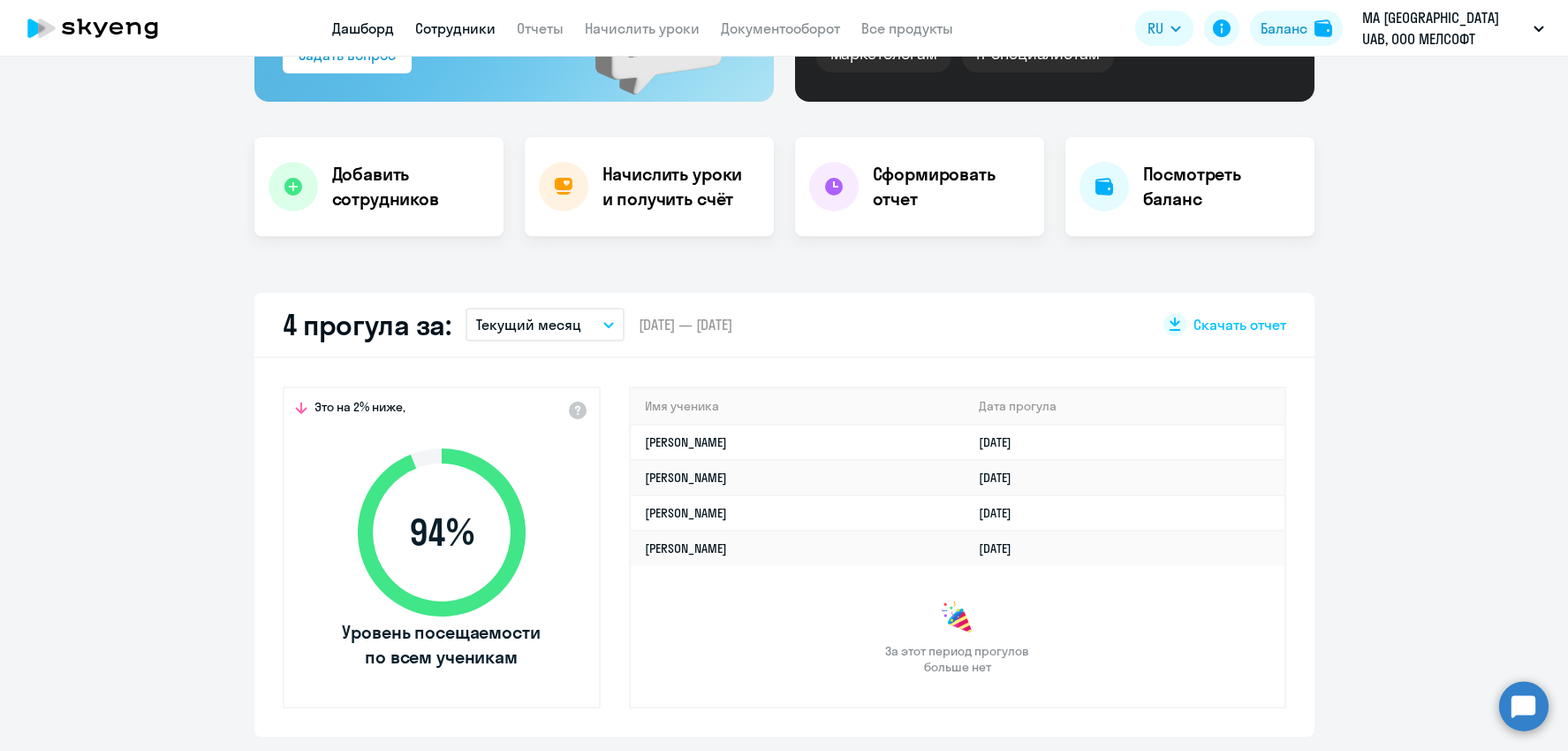
click at [455, 27] on link "Сотрудники" at bounding box center [455, 28] width 81 height 18
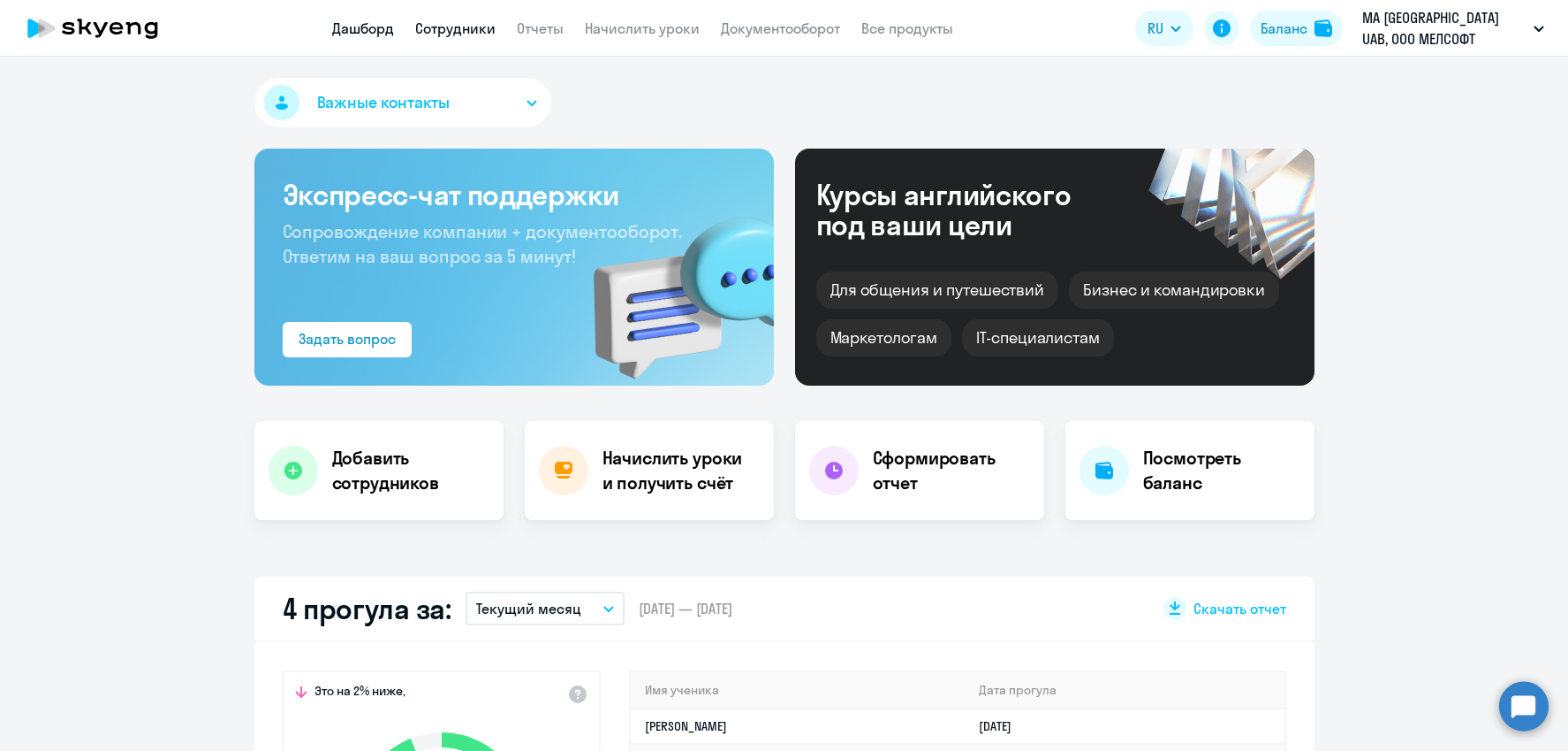
select select "30"
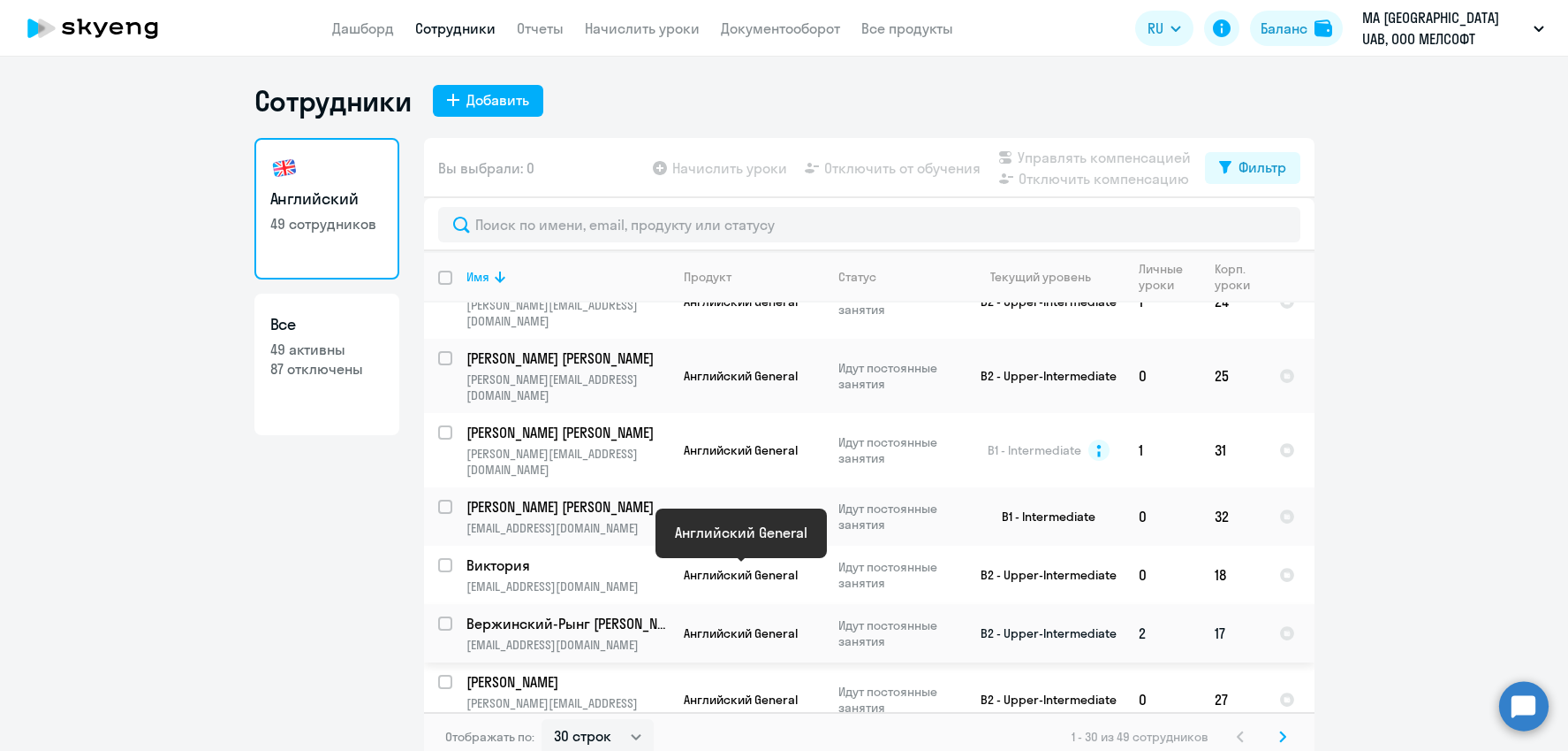
scroll to position [210, 0]
